Goal: Task Accomplishment & Management: Manage account settings

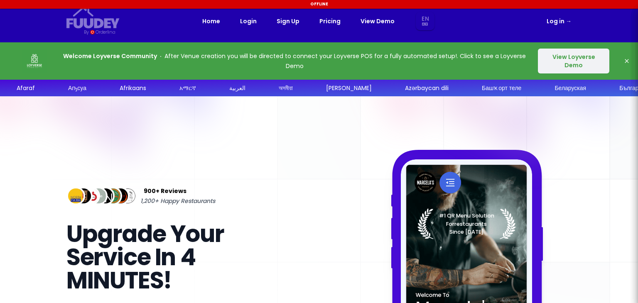
select select "en"
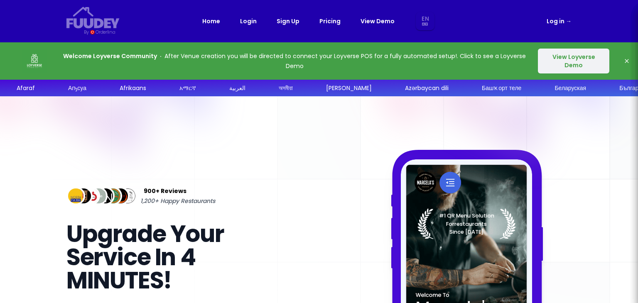
click at [557, 23] on link "Log in →" at bounding box center [559, 21] width 25 height 10
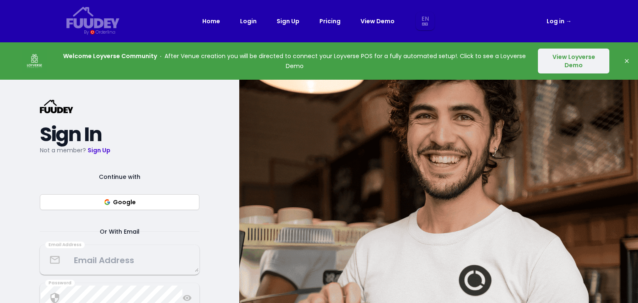
select select "en"
click at [127, 206] on button "Google" at bounding box center [120, 202] width 160 height 16
select select "en"
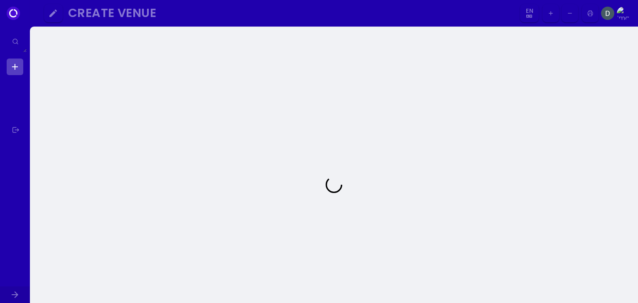
select select "en"
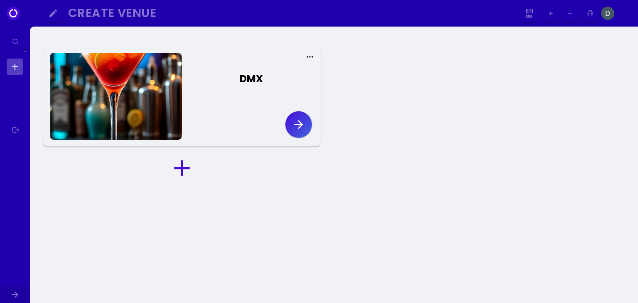
click at [191, 166] on icon at bounding box center [182, 168] width 27 height 27
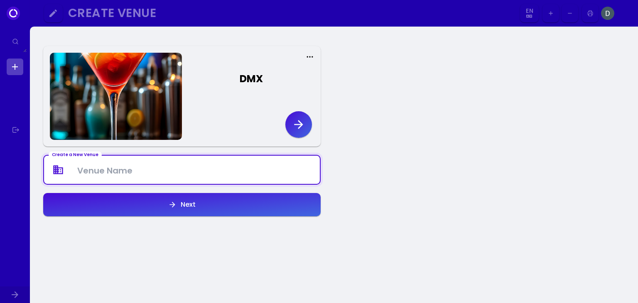
click at [193, 170] on Venue at bounding box center [182, 170] width 276 height 25
type Venue "DMX"
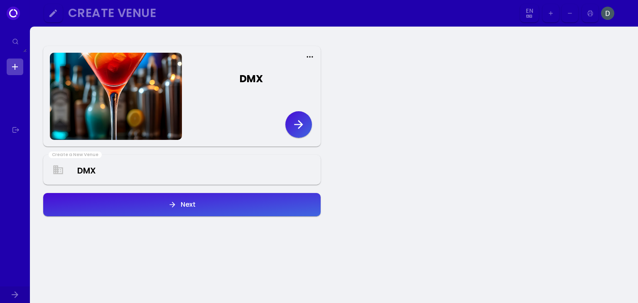
click at [166, 203] on button "Next" at bounding box center [182, 204] width 278 height 23
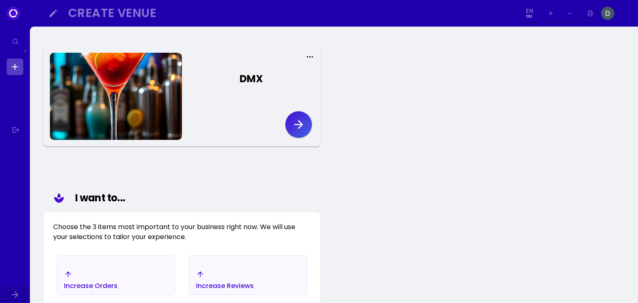
click at [302, 126] on icon "button" at bounding box center [298, 124] width 13 height 13
select select "en"
